Goal: Check status: Check status

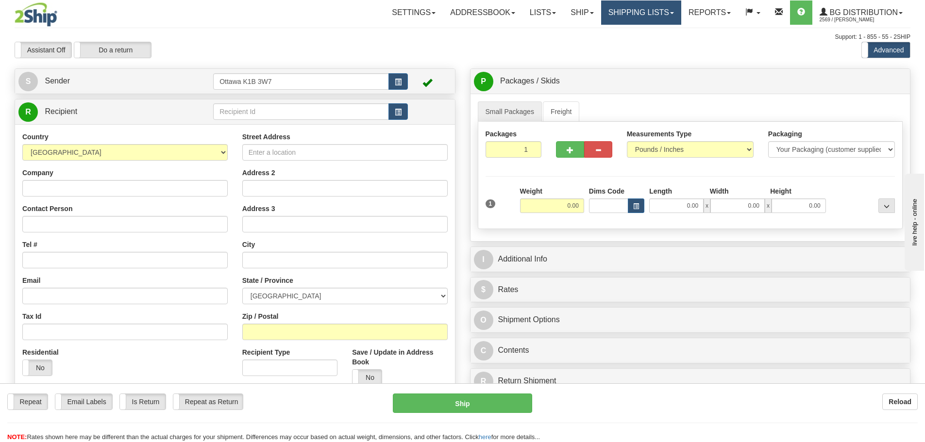
click at [639, 22] on link "Shipping lists" at bounding box center [641, 12] width 80 height 24
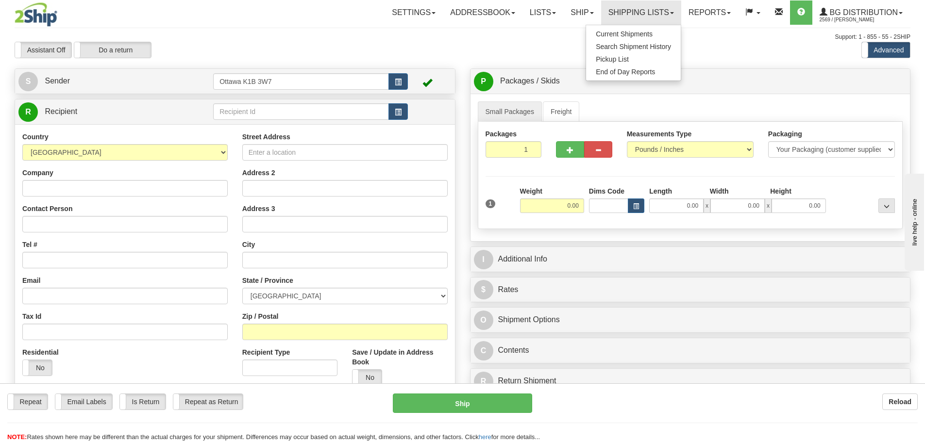
click at [397, 30] on div "Toggle navigation Settings Shipping Preferences Fields Preferences New" at bounding box center [462, 276] width 925 height 552
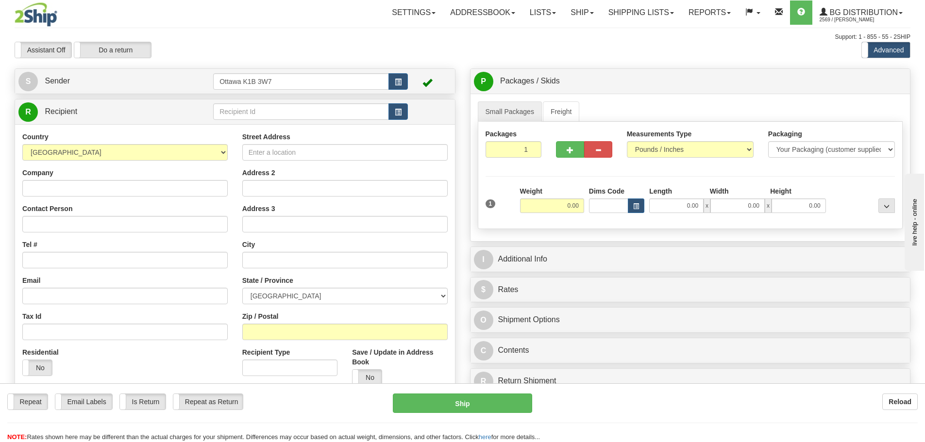
click at [400, 37] on div "Support: 1 - 855 - 55 - 2SHIP" at bounding box center [463, 37] width 896 height 8
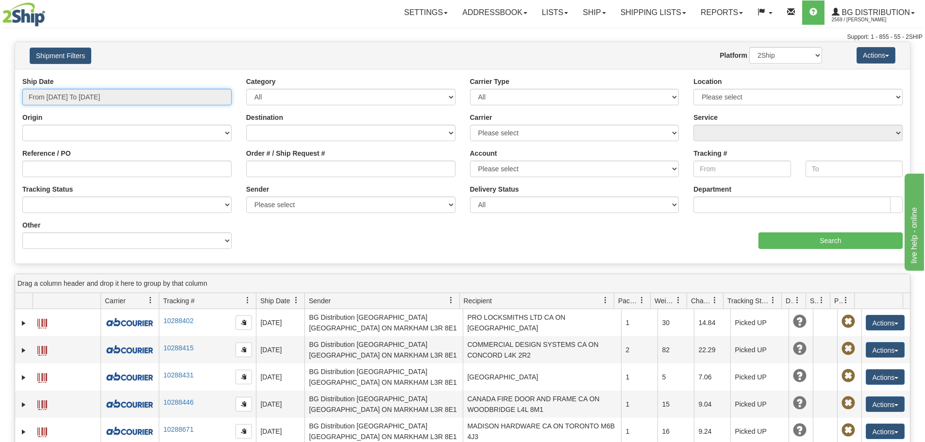
click at [154, 95] on input "From 08/20/2025 To 08/21/2025" at bounding box center [126, 97] width 209 height 17
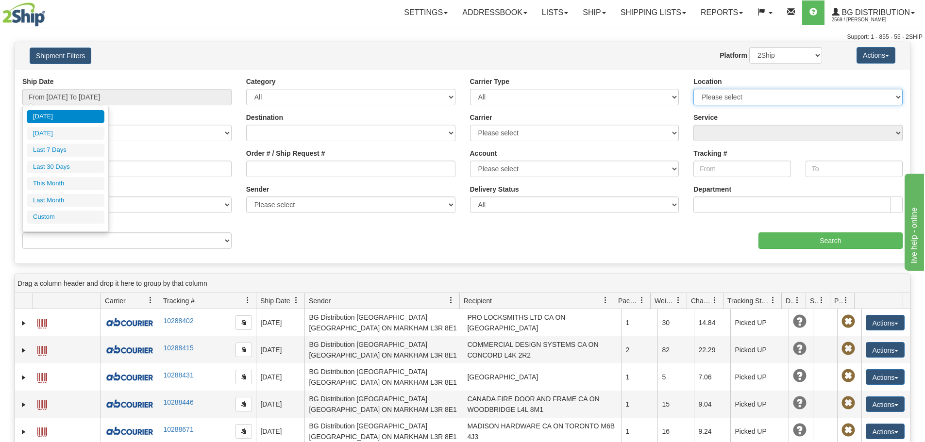
click at [826, 92] on select "Please select Ottawa K1B 3W7 Montreal Quebec City Winnipeg Toronto" at bounding box center [797, 97] width 209 height 17
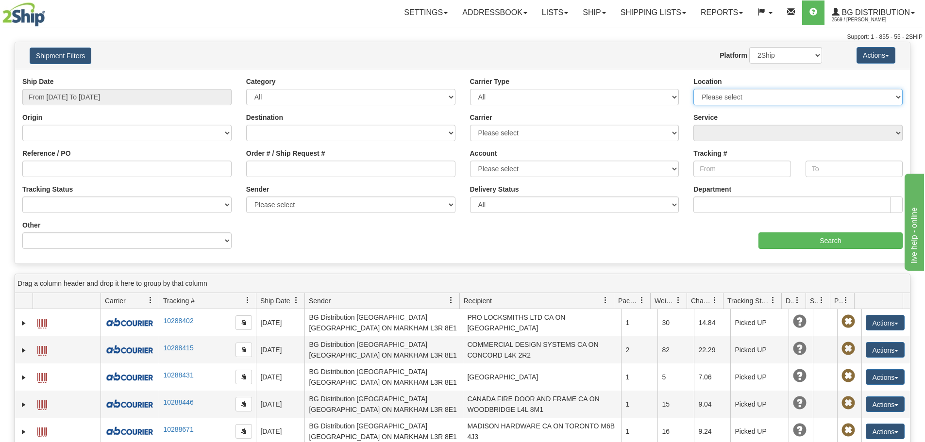
select select "5899"
click at [693, 89] on select "Please select Ottawa K1B 3W7 Montreal Quebec City Winnipeg Toronto" at bounding box center [797, 97] width 209 height 17
click at [625, 95] on select "All Most Common Small Package (Parcel / Courier) International Less Than Truckl…" at bounding box center [574, 97] width 209 height 17
drag, startPoint x: 624, startPoint y: 95, endPoint x: 608, endPoint y: 99, distance: 16.4
click at [624, 95] on select "All Most Common Small Package (Parcel / Courier) International Less Than Truckl…" at bounding box center [574, 97] width 209 height 17
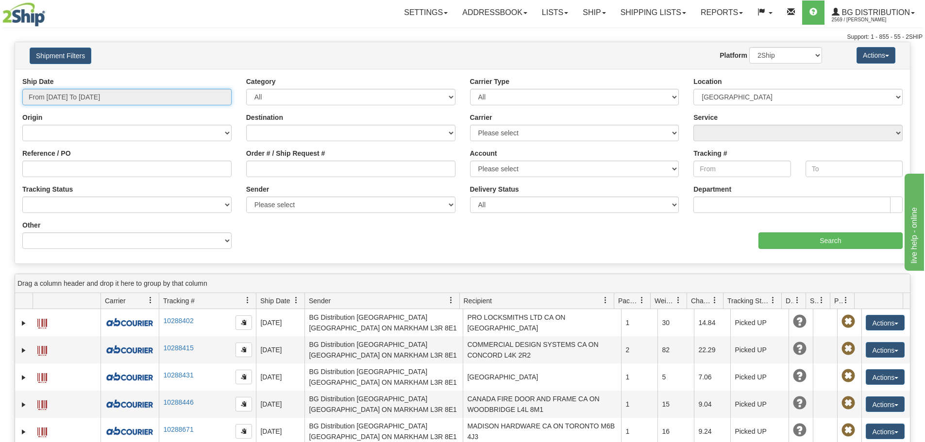
click at [187, 99] on input "From 08/20/2025 To 08/21/2025" at bounding box center [126, 97] width 209 height 17
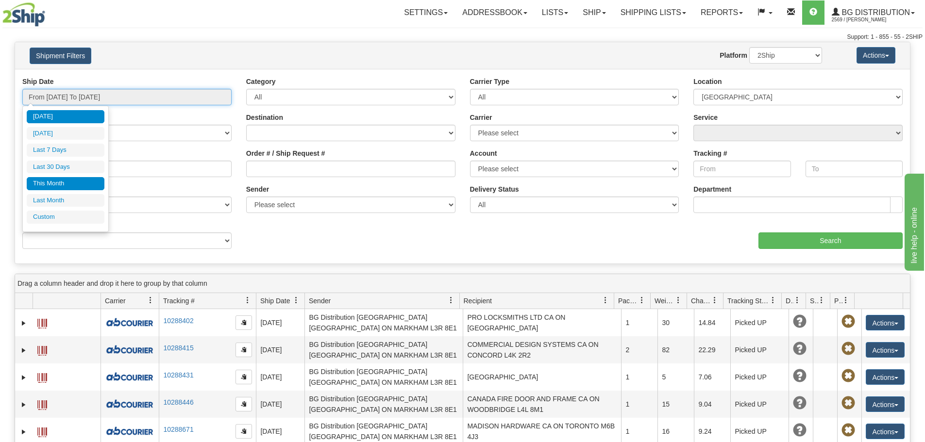
type input "08/01/2025"
type input "08/31/2025"
type input "[DATE]"
type input "07/01/2025"
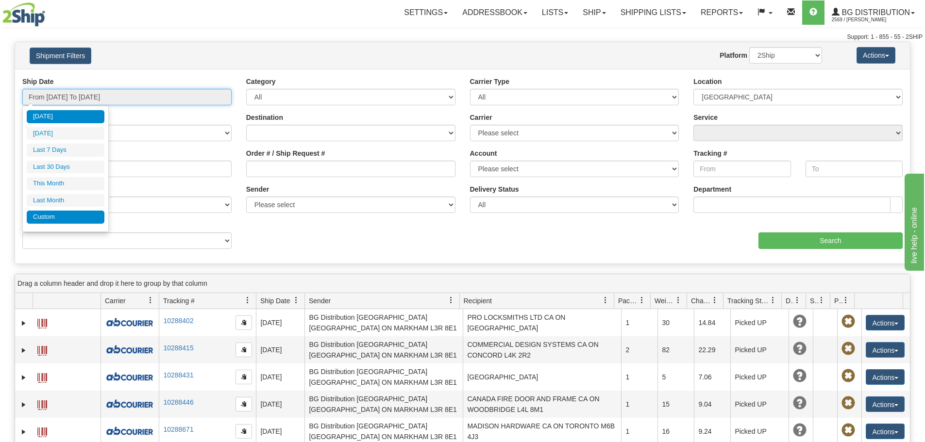
type input "07/31/2025"
type input "[DATE]"
click at [73, 215] on li "Custom" at bounding box center [66, 217] width 78 height 13
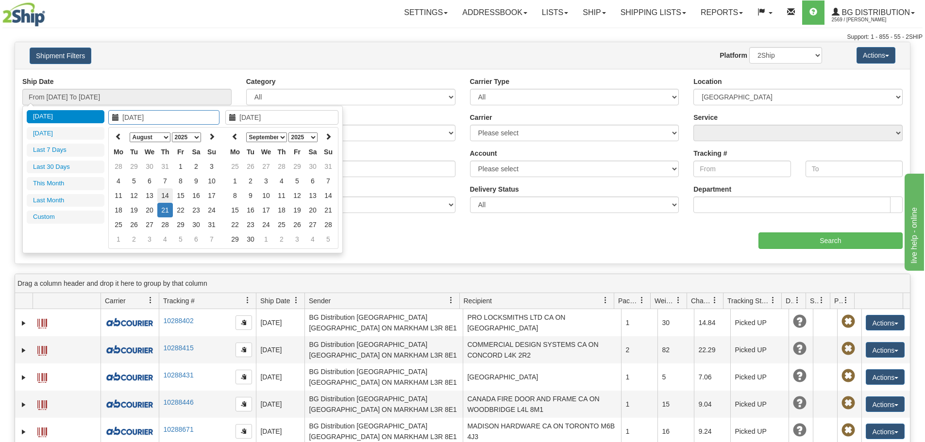
type input "08/14/2025"
click at [163, 199] on td "14" at bounding box center [165, 195] width 16 height 15
click at [237, 136] on icon at bounding box center [235, 136] width 7 height 7
type input "08/14/2025"
click at [281, 195] on td "14" at bounding box center [282, 195] width 16 height 15
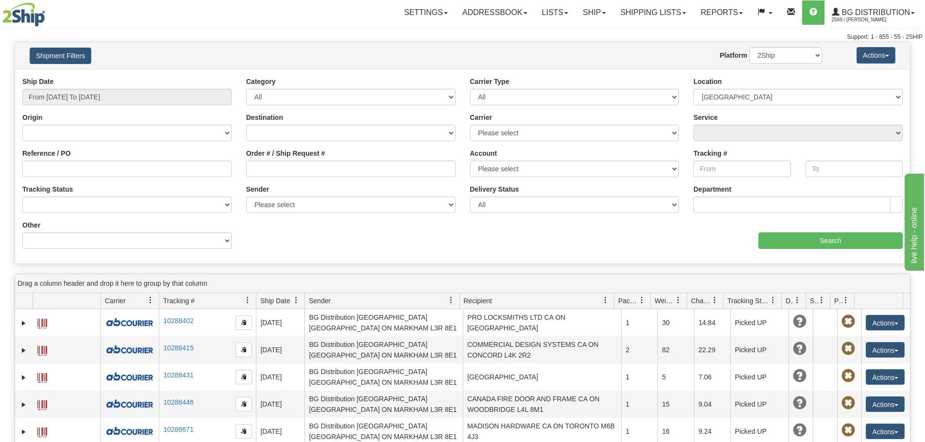
type input "From 08/14/2025 To 08/14/2025"
click at [763, 249] on div "Ship Date From 08/14/2025 To 08/14/2025 Category All Inbound Outbound Carrier T…" at bounding box center [462, 167] width 895 height 180
click at [765, 246] on input "Search" at bounding box center [831, 241] width 144 height 17
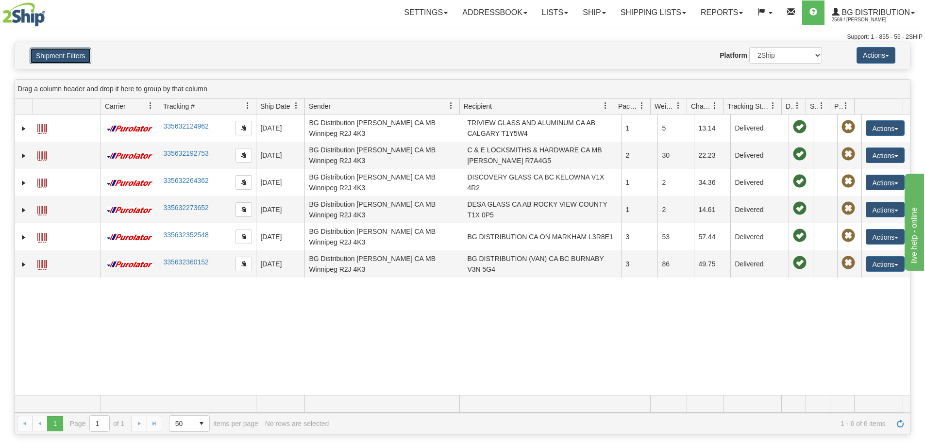
click at [84, 48] on button "Shipment Filters" at bounding box center [61, 56] width 62 height 17
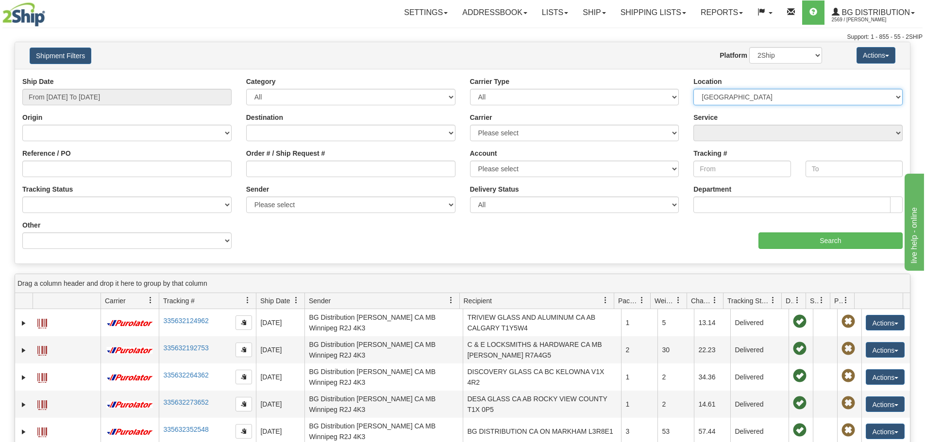
click at [742, 98] on select "Please select Ottawa K1B 3W7 Montreal Quebec City Winnipeg Toronto" at bounding box center [797, 97] width 209 height 17
select select
click at [693, 89] on select "Please select Ottawa K1B 3W7 Montreal Quebec City Winnipeg Toronto" at bounding box center [797, 97] width 209 height 17
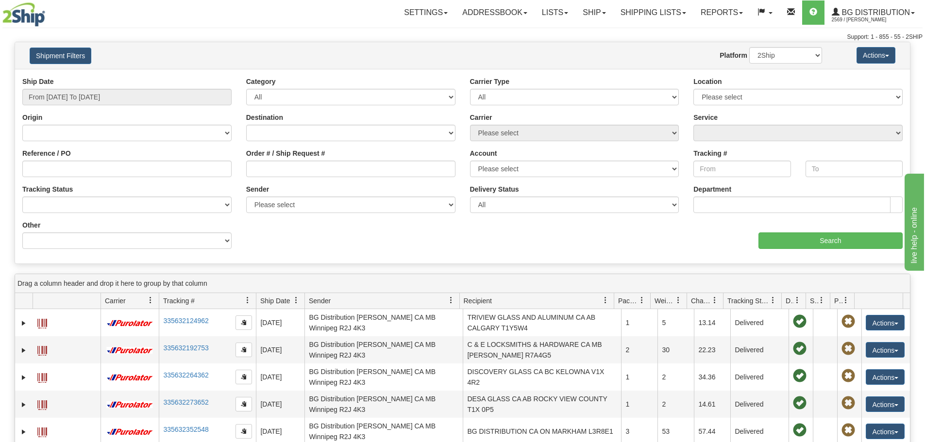
click at [809, 227] on div "aaa Search" at bounding box center [687, 234] width 448 height 29
click at [810, 231] on div "aaa Search" at bounding box center [687, 234] width 448 height 29
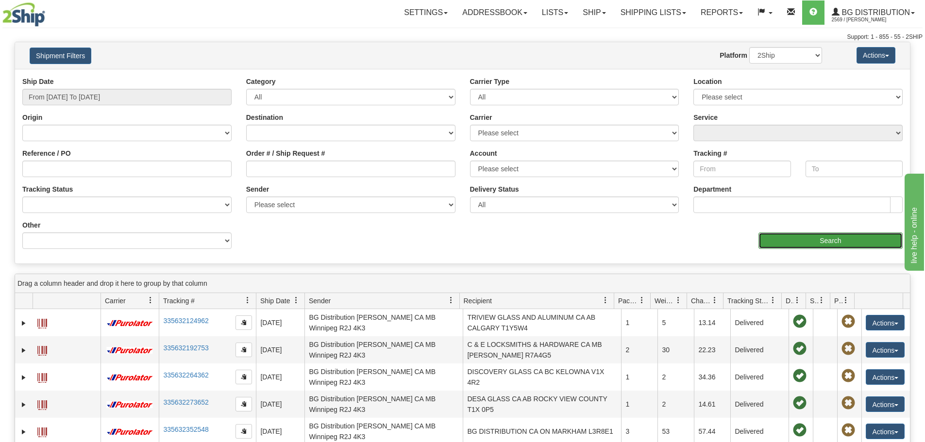
click at [811, 235] on input "Search" at bounding box center [831, 241] width 144 height 17
